Goal: Task Accomplishment & Management: Manage account settings

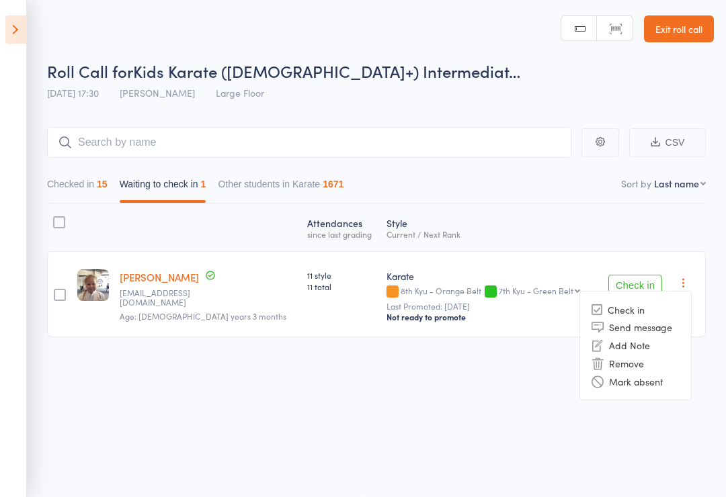
click at [669, 373] on li "Mark absent" at bounding box center [635, 381] width 111 height 18
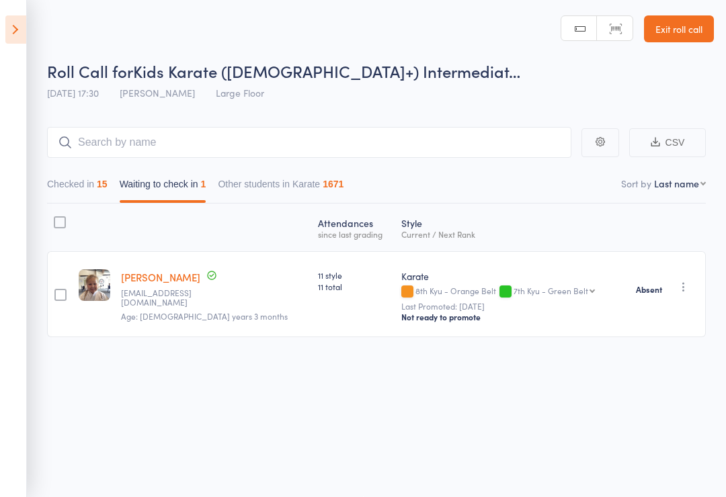
click at [17, 37] on icon at bounding box center [15, 29] width 21 height 28
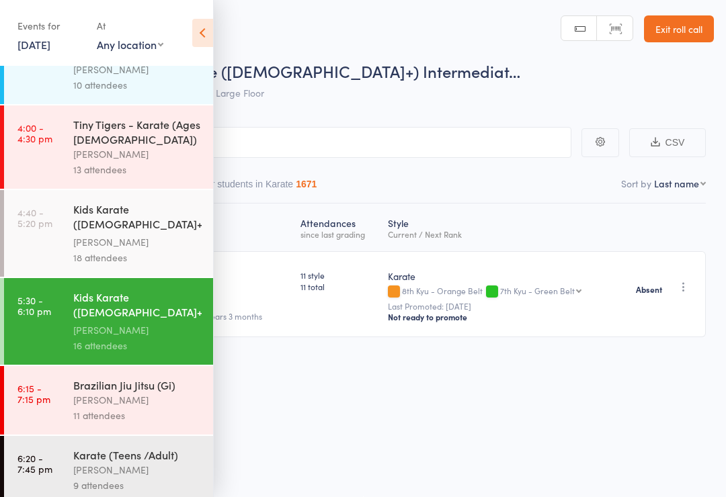
scroll to position [44, 0]
click at [101, 463] on div "[PERSON_NAME]" at bounding box center [137, 470] width 128 height 15
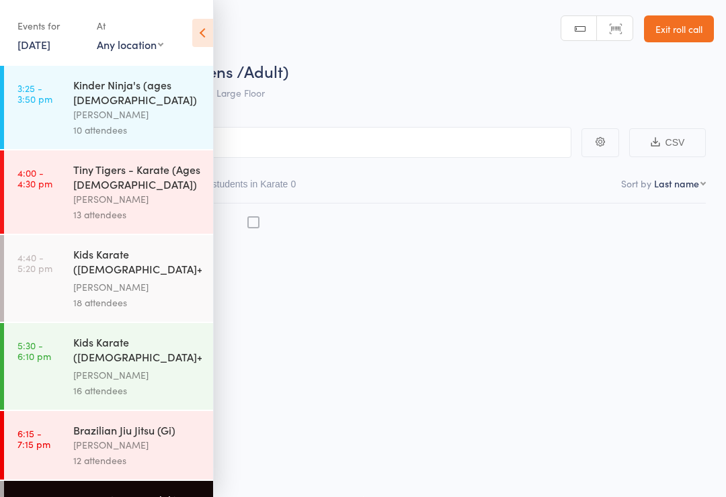
click at [210, 34] on icon at bounding box center [202, 33] width 21 height 28
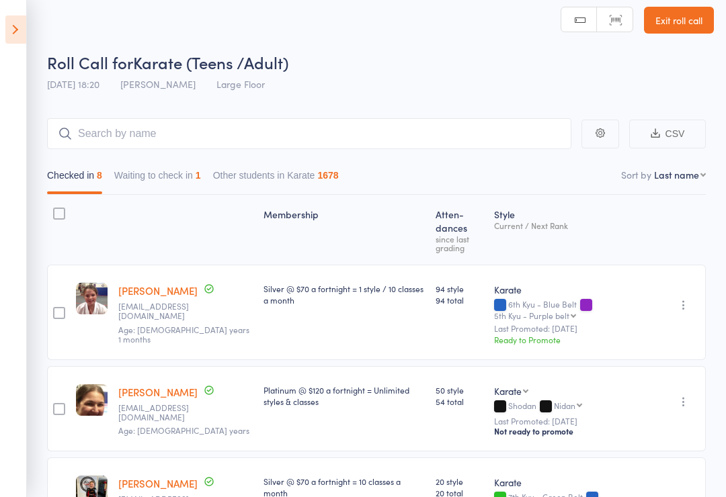
click at [194, 179] on button "Waiting to check in 1" at bounding box center [157, 178] width 87 height 31
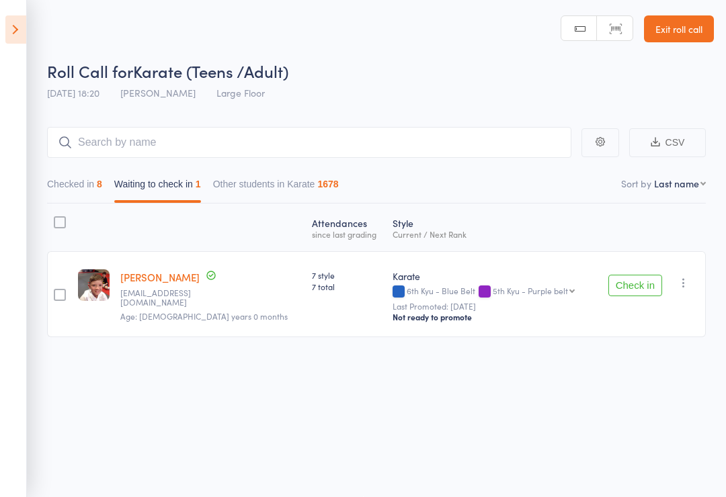
click at [23, 35] on icon at bounding box center [15, 29] width 21 height 28
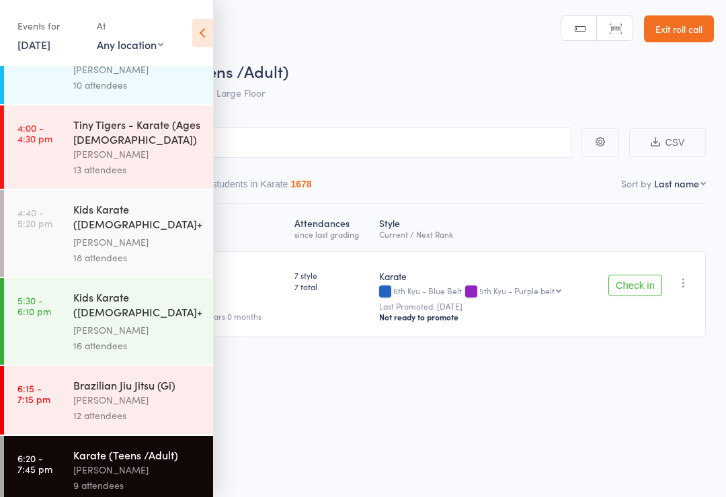
scroll to position [44, 0]
click at [50, 43] on link "[DATE]" at bounding box center [33, 44] width 33 height 15
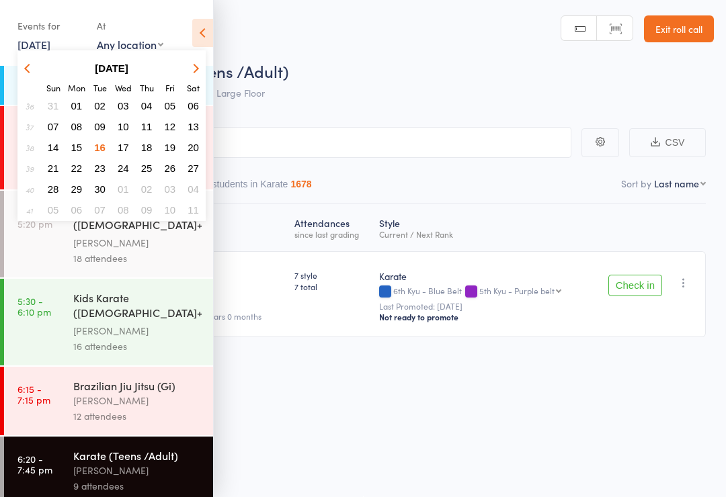
click at [192, 155] on button "20" at bounding box center [193, 147] width 21 height 18
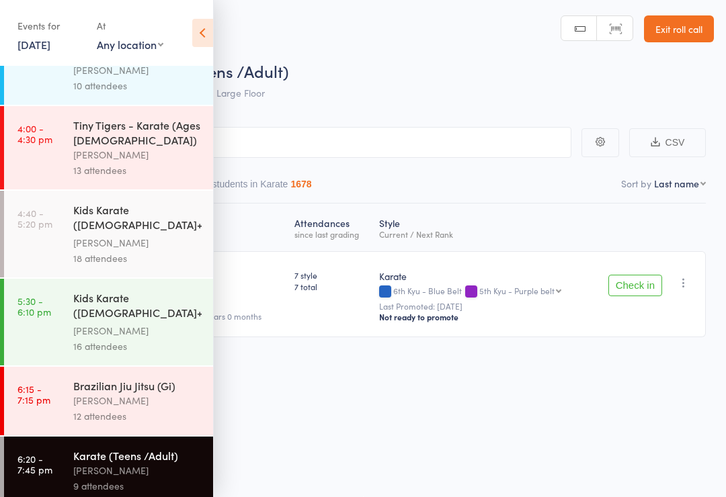
scroll to position [0, 0]
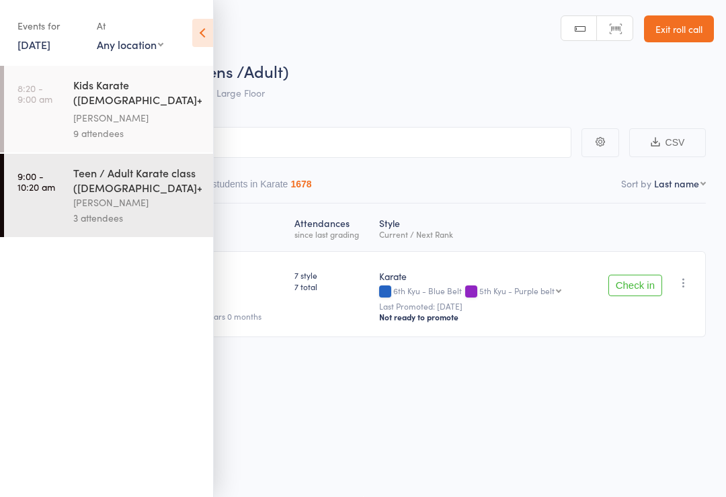
click at [93, 195] on div "Teen / Adult Karate class ([DEMOGRAPHIC_DATA]+)" at bounding box center [137, 180] width 128 height 30
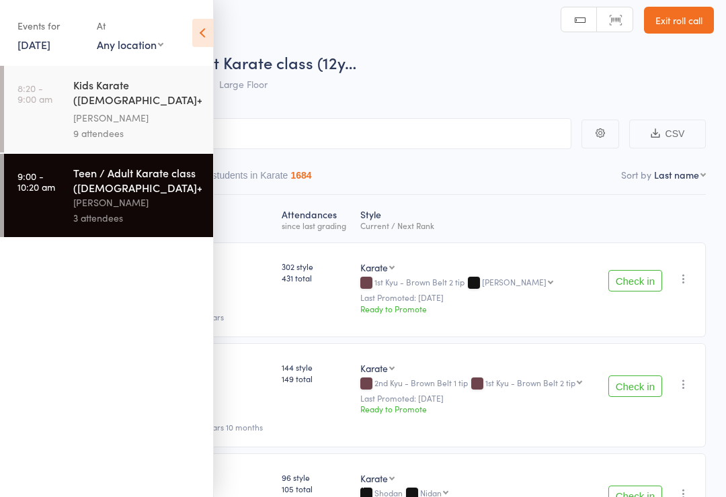
click at [212, 38] on icon at bounding box center [202, 33] width 21 height 28
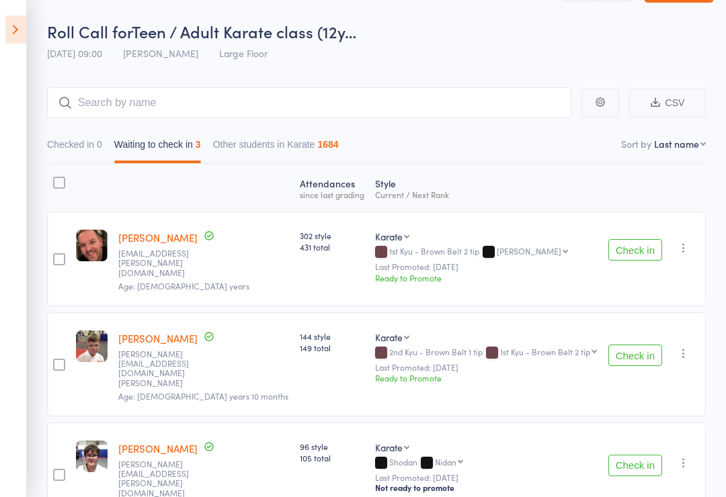
scroll to position [42, 0]
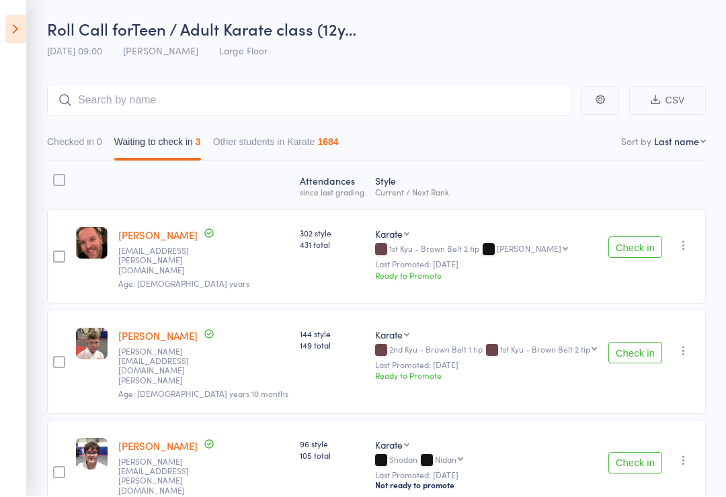
click at [9, 26] on icon at bounding box center [15, 29] width 21 height 28
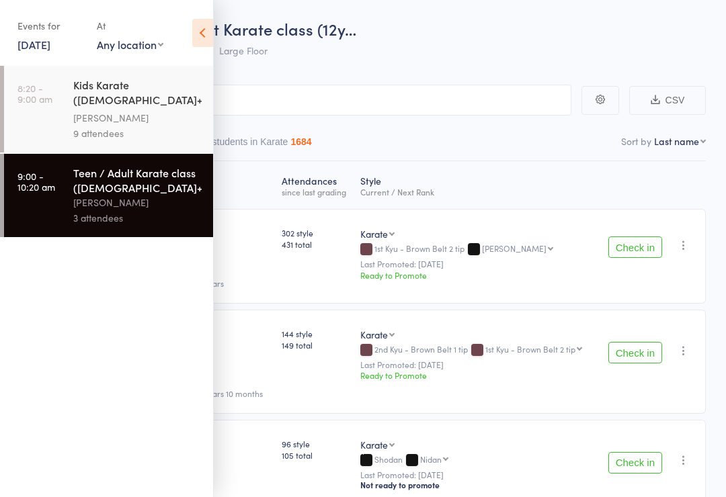
click at [91, 119] on div "[PERSON_NAME]" at bounding box center [137, 117] width 128 height 15
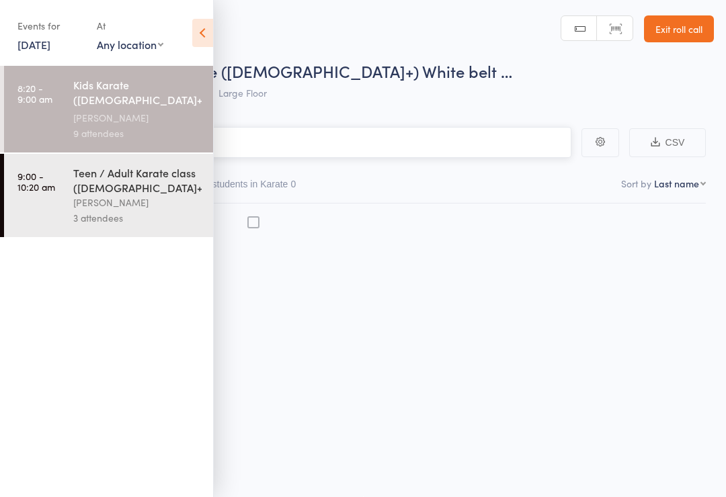
scroll to position [9, 0]
click at [207, 28] on icon at bounding box center [202, 33] width 21 height 28
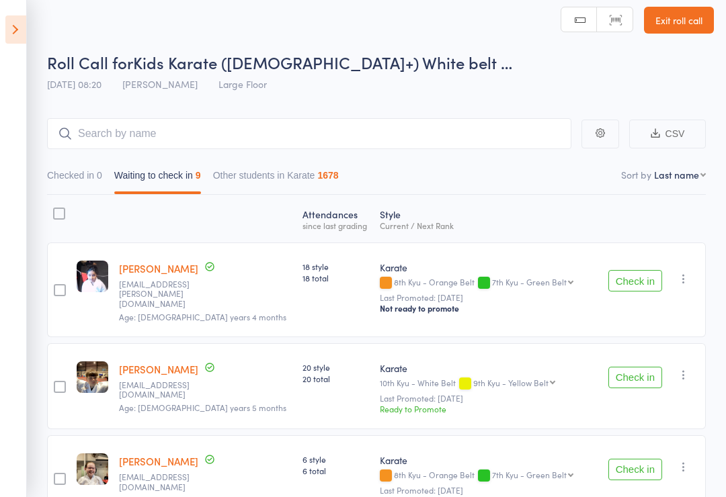
click at [9, 26] on icon at bounding box center [15, 29] width 21 height 28
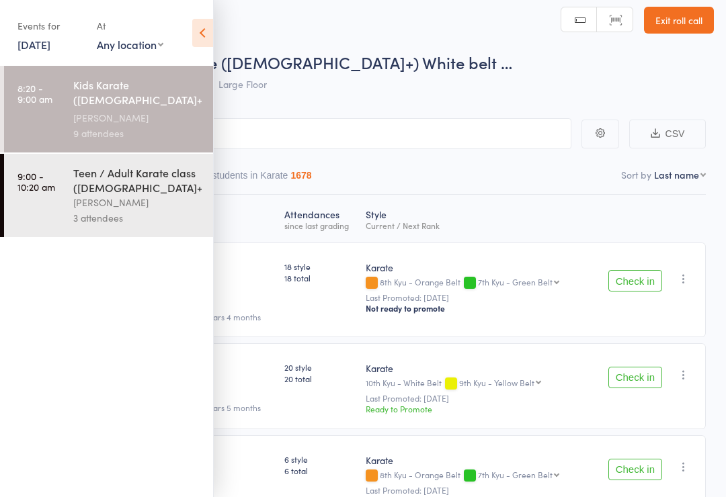
click at [49, 47] on link "[DATE]" at bounding box center [33, 44] width 33 height 15
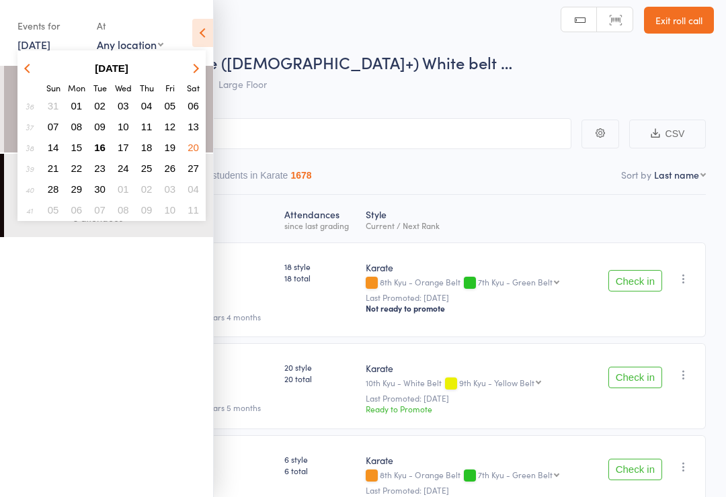
click at [92, 149] on button "16" at bounding box center [99, 147] width 21 height 18
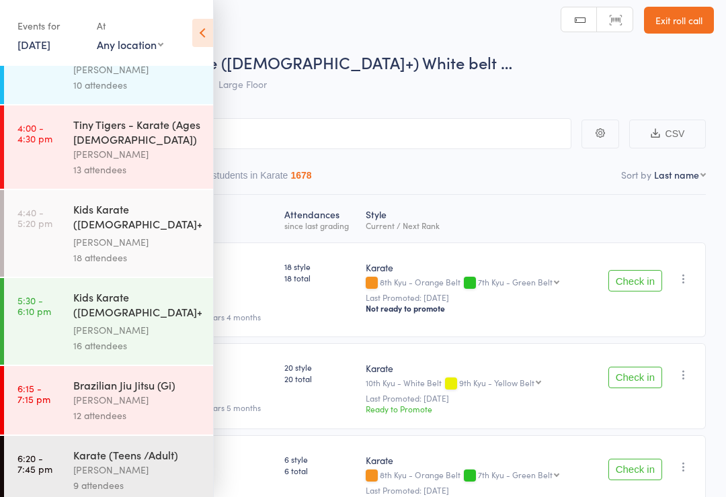
scroll to position [44, 0]
click at [122, 463] on div "[PERSON_NAME]" at bounding box center [137, 470] width 128 height 15
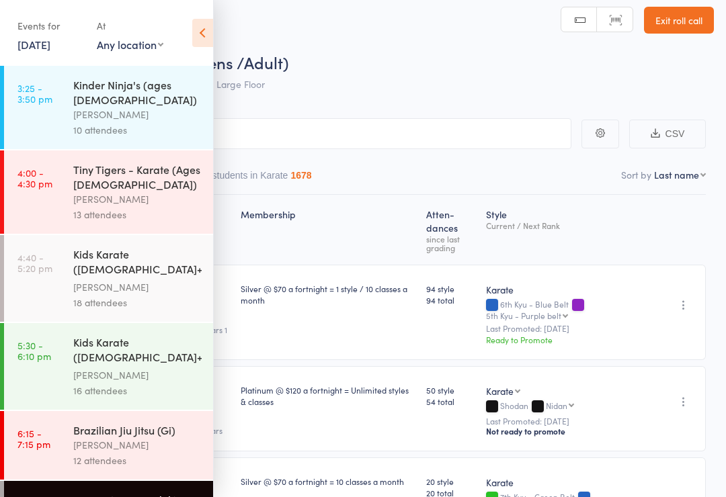
click at [198, 22] on icon at bounding box center [202, 33] width 21 height 28
